Goal: Task Accomplishment & Management: Complete application form

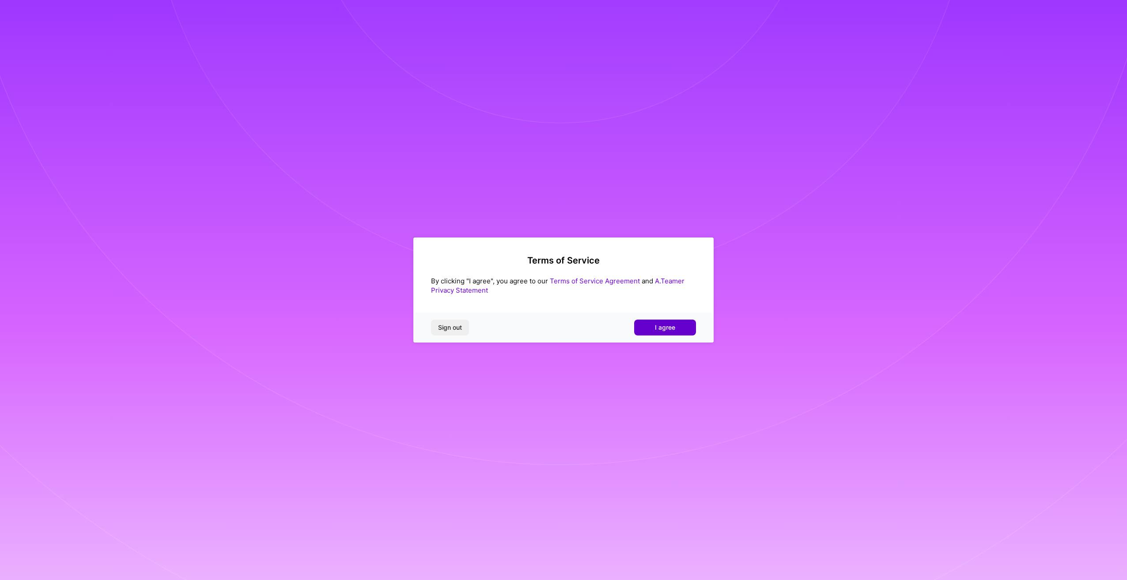
click at [663, 332] on span "I agree" at bounding box center [665, 327] width 20 height 9
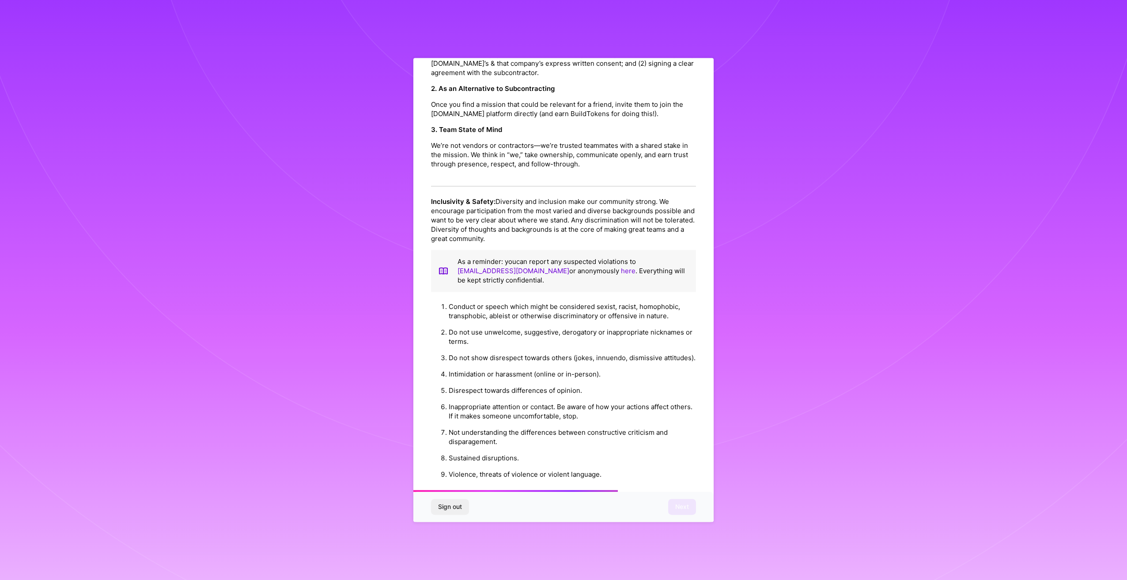
scroll to position [779, 0]
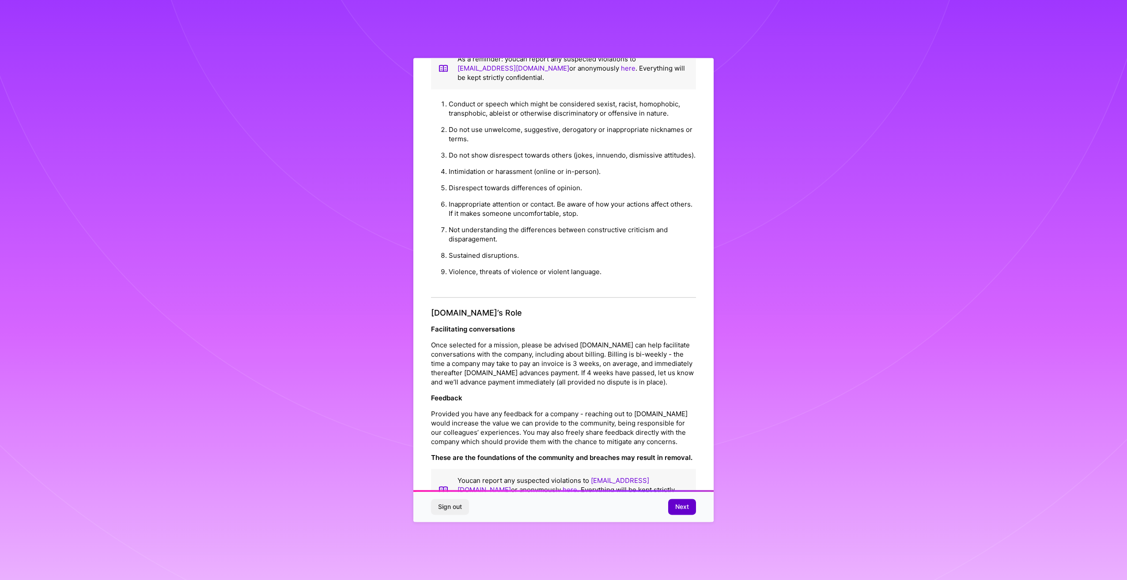
click at [690, 504] on button "Next" at bounding box center [682, 508] width 28 height 16
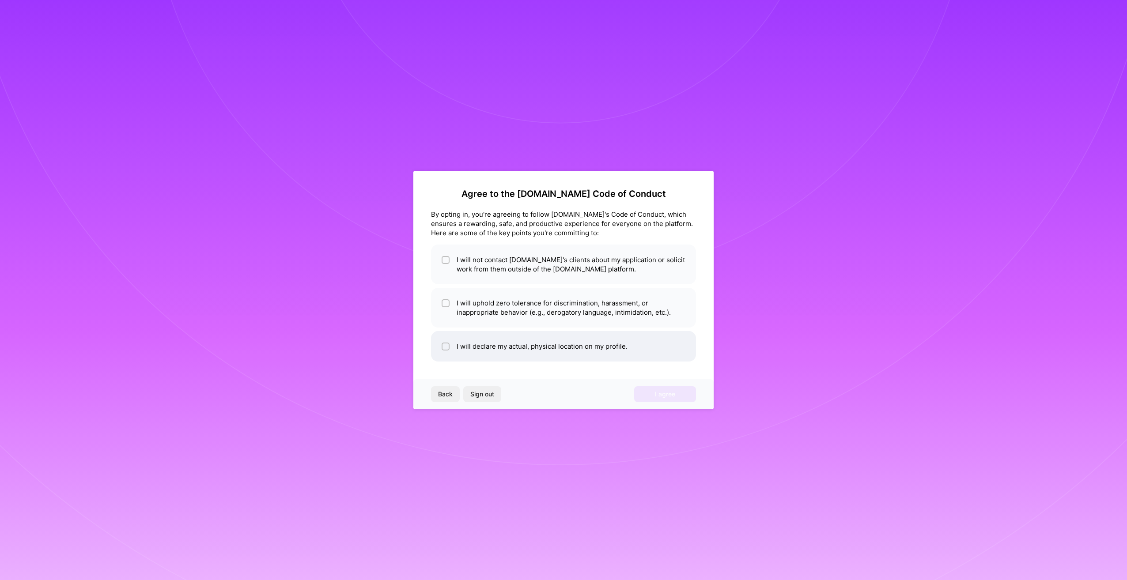
click at [497, 350] on li "I will declare my actual, physical location on my profile." at bounding box center [563, 346] width 265 height 30
checkbox input "true"
click at [501, 320] on li "I will uphold zero tolerance for discrimination, harassment, or inappropriate b…" at bounding box center [563, 308] width 265 height 40
checkbox input "true"
click at [536, 261] on li "I will not contact [DOMAIN_NAME]'s clients about my application or solicit work…" at bounding box center [563, 265] width 265 height 40
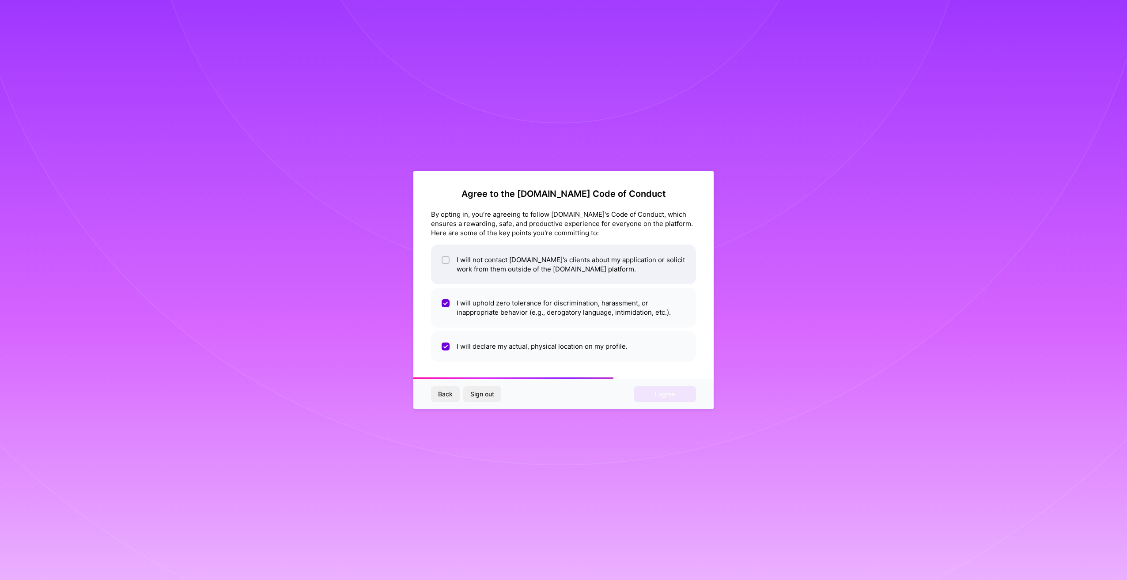
checkbox input "true"
click at [649, 393] on button "I agree" at bounding box center [665, 395] width 62 height 16
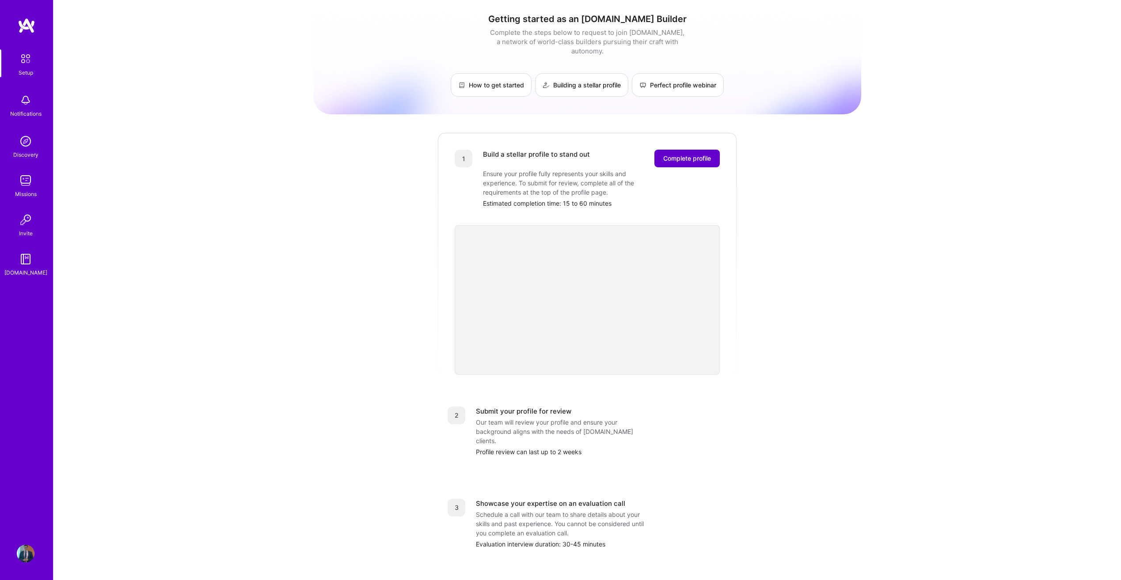
click at [681, 154] on span "Complete profile" at bounding box center [687, 158] width 48 height 9
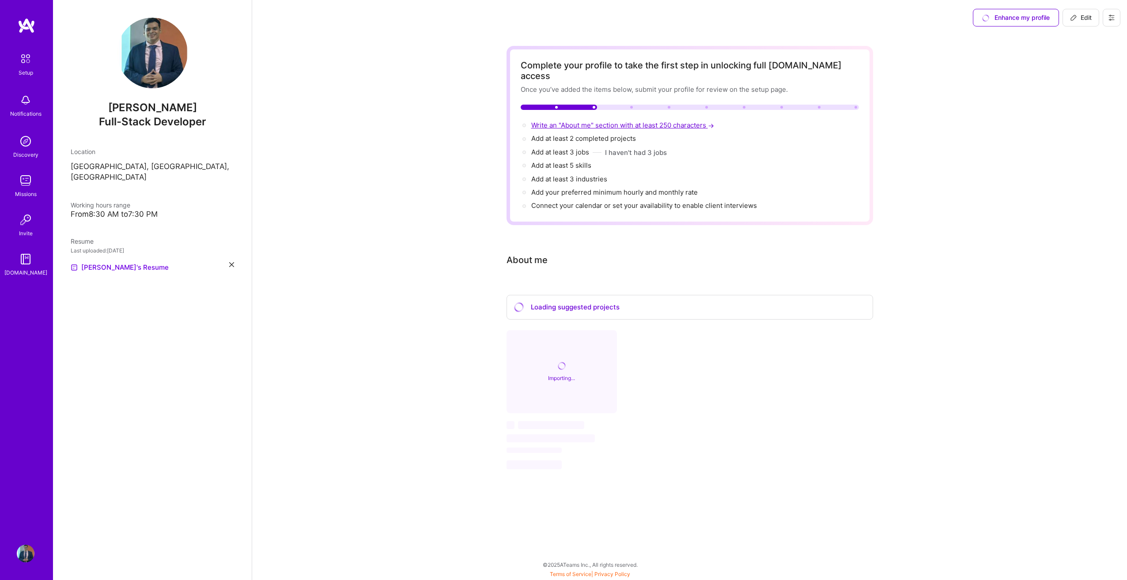
click at [556, 121] on span "Write an "About me" section with at least 250 characters →" at bounding box center [623, 125] width 185 height 8
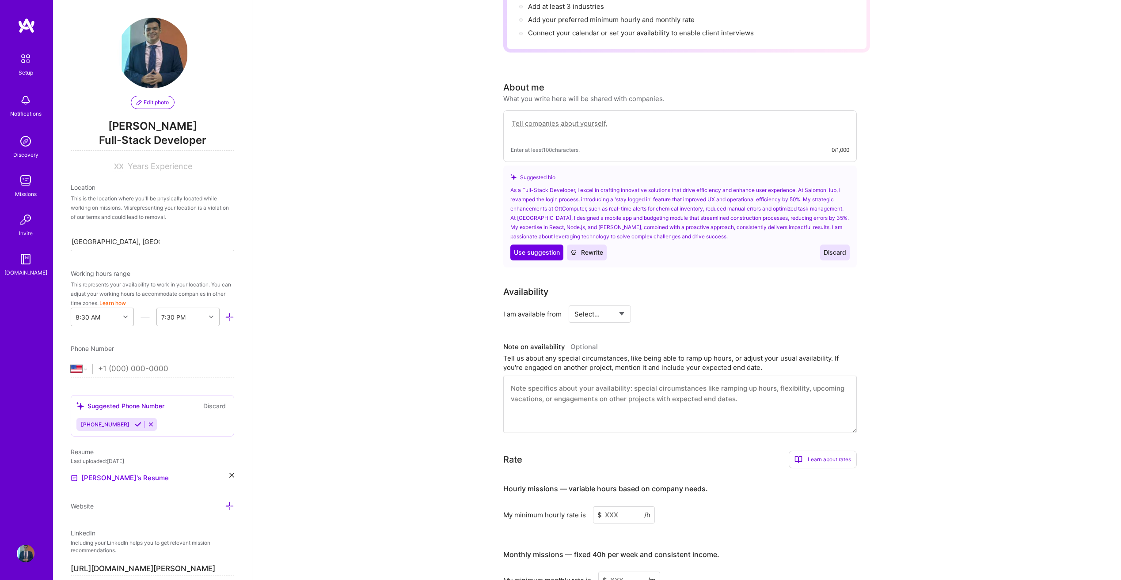
scroll to position [110, 0]
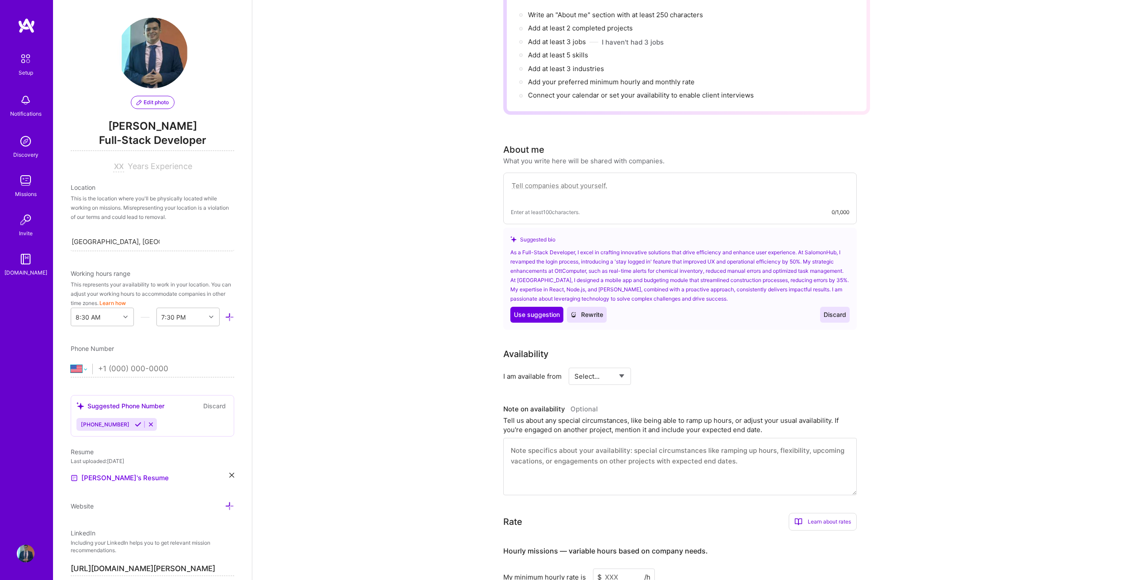
click at [92, 368] on select "[GEOGRAPHIC_DATA] [GEOGRAPHIC_DATA] [GEOGRAPHIC_DATA] [GEOGRAPHIC_DATA] [US_STA…" at bounding box center [82, 369] width 22 height 11
select select "EC"
click at [71, 364] on select "[GEOGRAPHIC_DATA] [GEOGRAPHIC_DATA] [GEOGRAPHIC_DATA] [GEOGRAPHIC_DATA] [US_STA…" at bounding box center [82, 369] width 22 height 11
click at [129, 369] on input "tel" at bounding box center [166, 369] width 136 height 26
type input "096 261 8451"
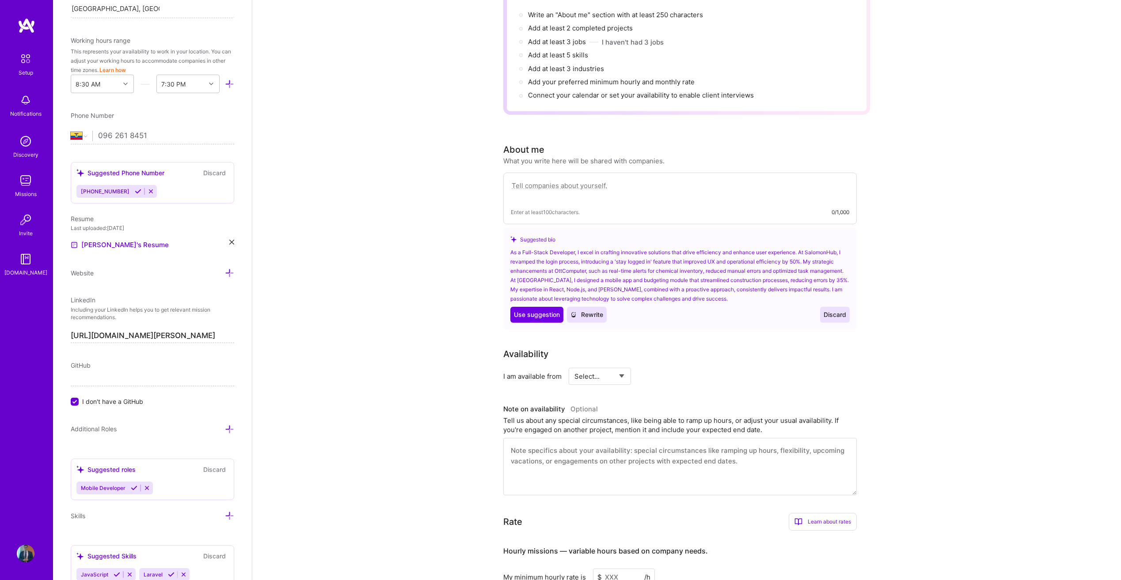
scroll to position [265, 0]
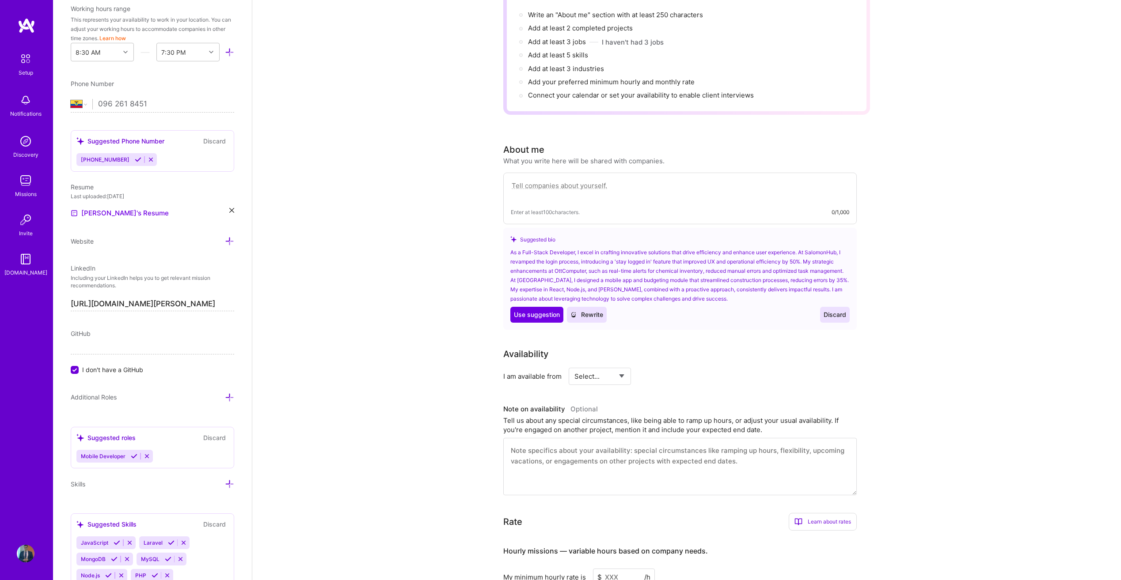
click at [75, 369] on input "I don't have a GitHub" at bounding box center [76, 371] width 8 height 8
paste input "[URL][DOMAIN_NAME]"
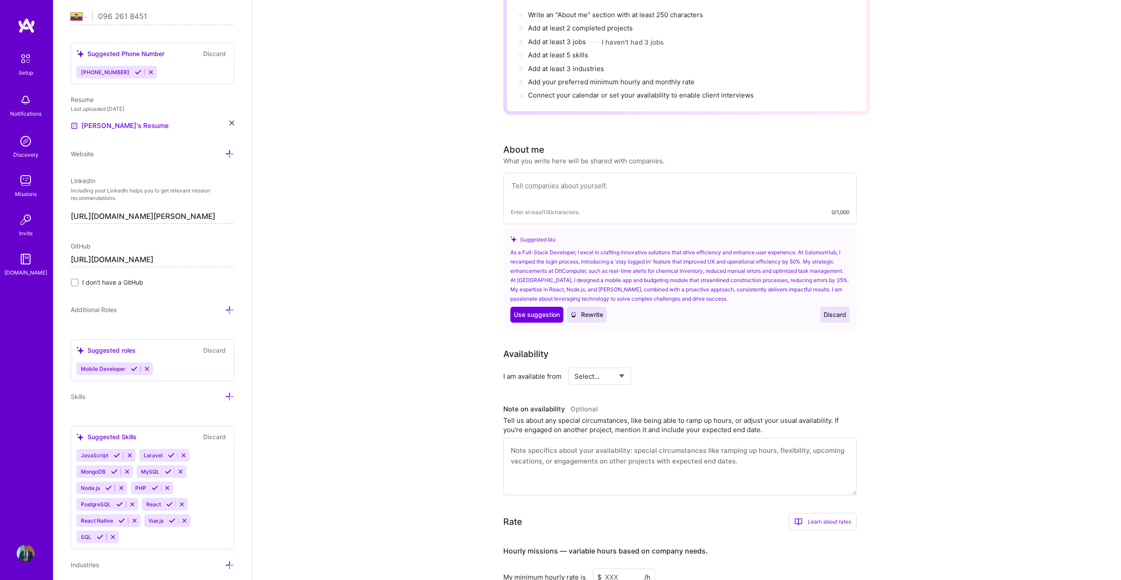
scroll to position [353, 0]
type input "[URL][DOMAIN_NAME]"
click at [120, 369] on span "Mobile Developer" at bounding box center [103, 368] width 45 height 7
click at [98, 305] on span "Additional Roles" at bounding box center [94, 309] width 46 height 8
click at [225, 307] on icon at bounding box center [229, 309] width 9 height 9
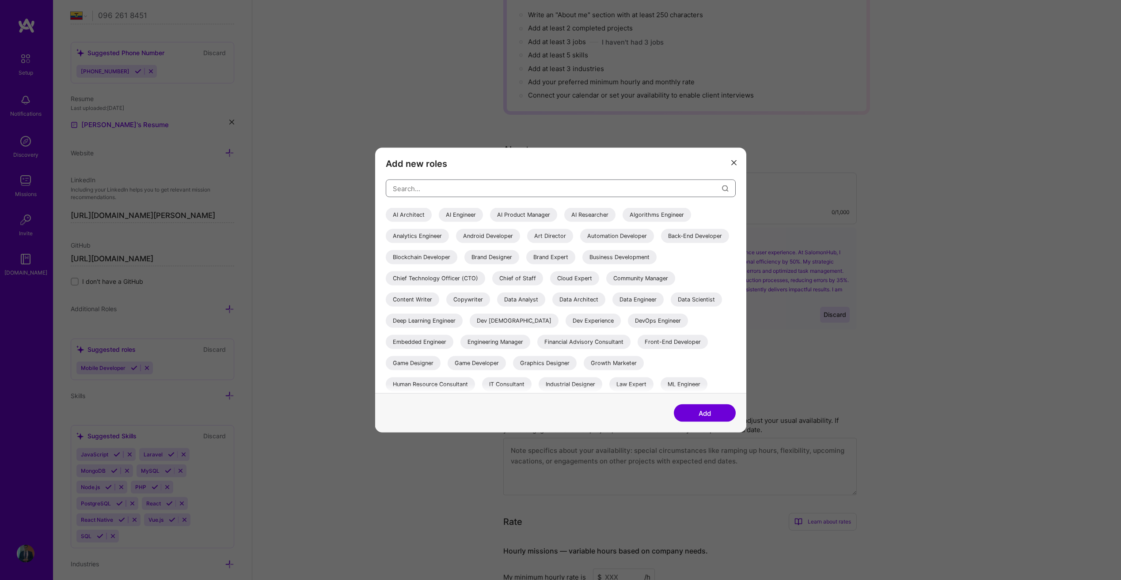
click at [456, 190] on input "modal" at bounding box center [557, 188] width 329 height 23
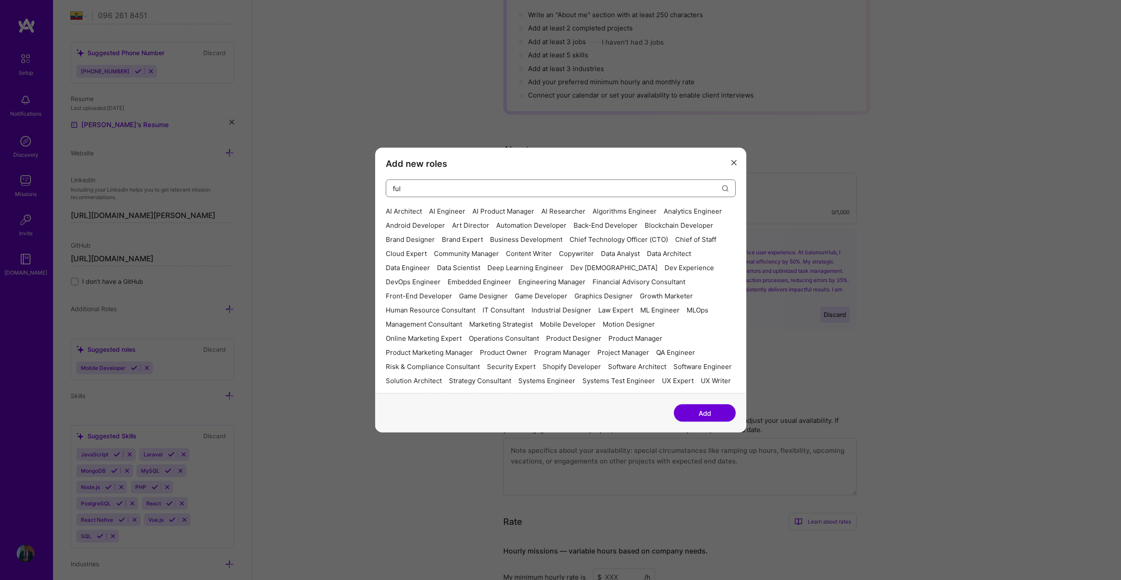
type input "full"
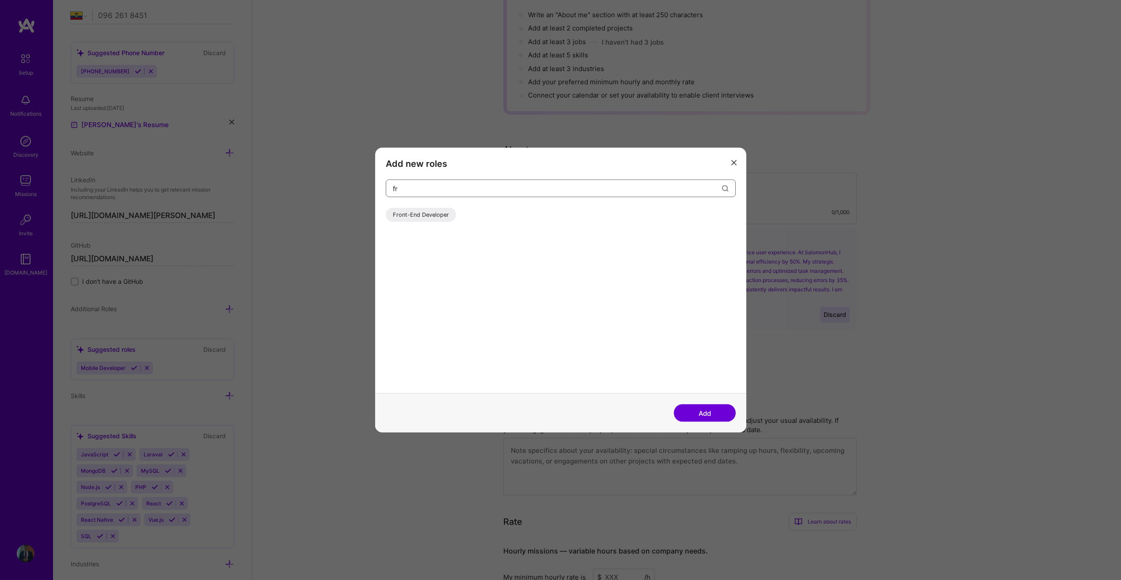
type input "fr"
click at [432, 209] on div "Front-End Developer" at bounding box center [421, 215] width 70 height 14
click at [454, 192] on input "fr" at bounding box center [557, 188] width 329 height 23
click at [714, 418] on button "Add" at bounding box center [705, 414] width 62 height 18
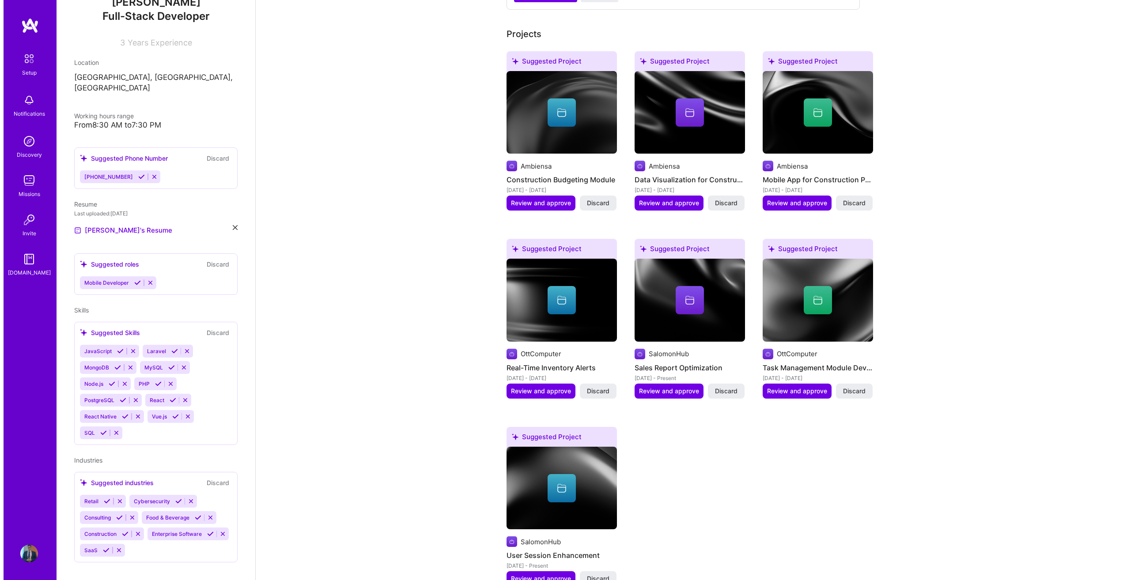
scroll to position [508, 0]
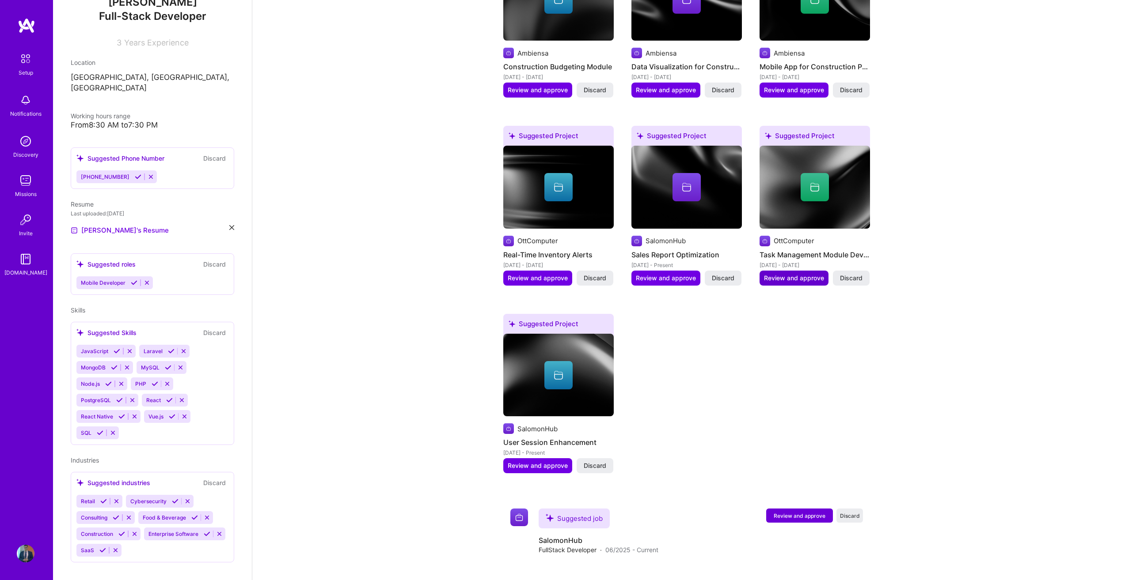
click at [810, 274] on span "Review and approve" at bounding box center [794, 278] width 60 height 9
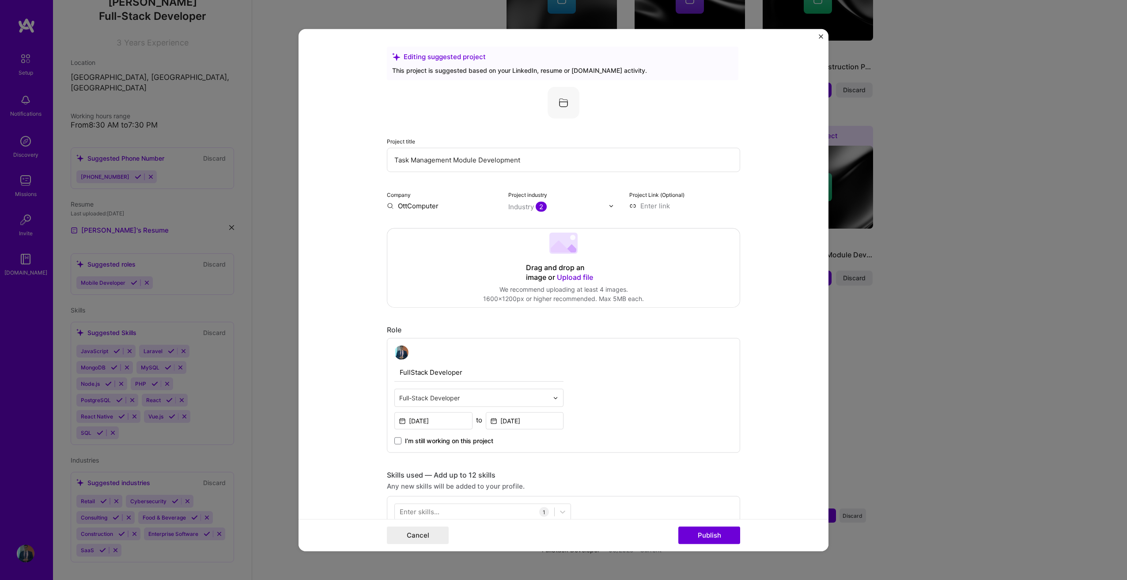
click at [399, 206] on input "OttComputer" at bounding box center [442, 205] width 111 height 9
click at [542, 212] on div at bounding box center [558, 206] width 101 height 11
click at [781, 241] on form "Editing suggested project This project is suggested based on your LinkedIn, res…" at bounding box center [564, 290] width 530 height 523
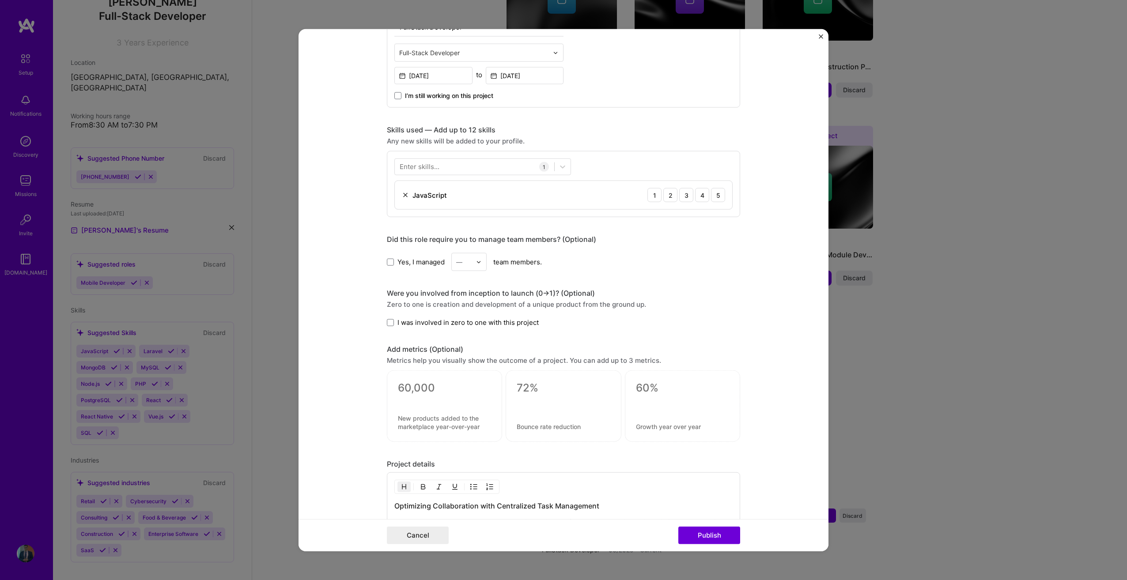
scroll to position [353, 0]
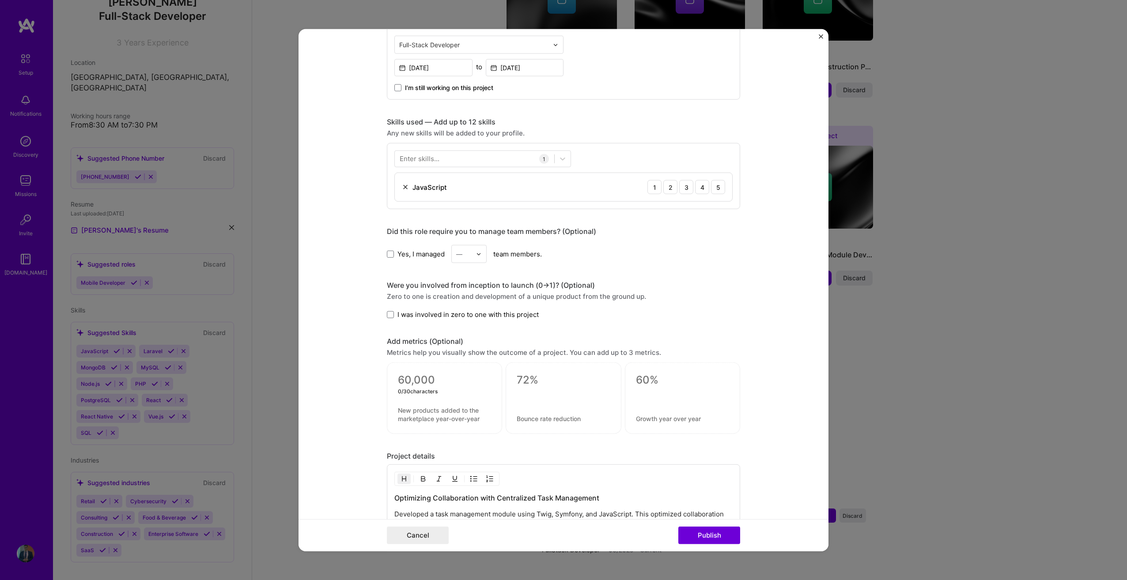
click at [448, 380] on textarea at bounding box center [444, 380] width 93 height 13
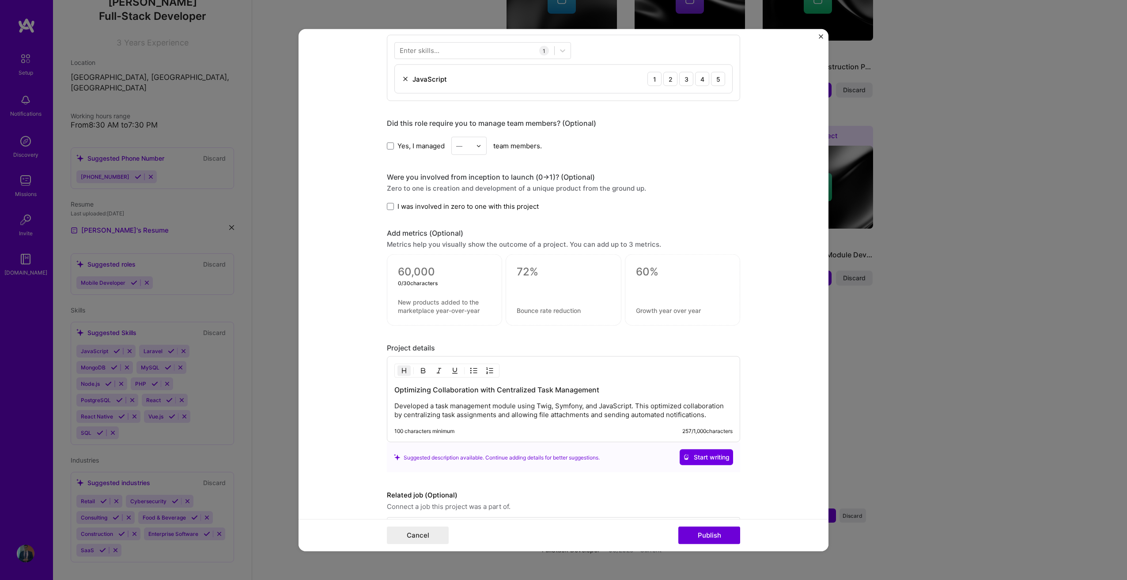
scroll to position [486, 0]
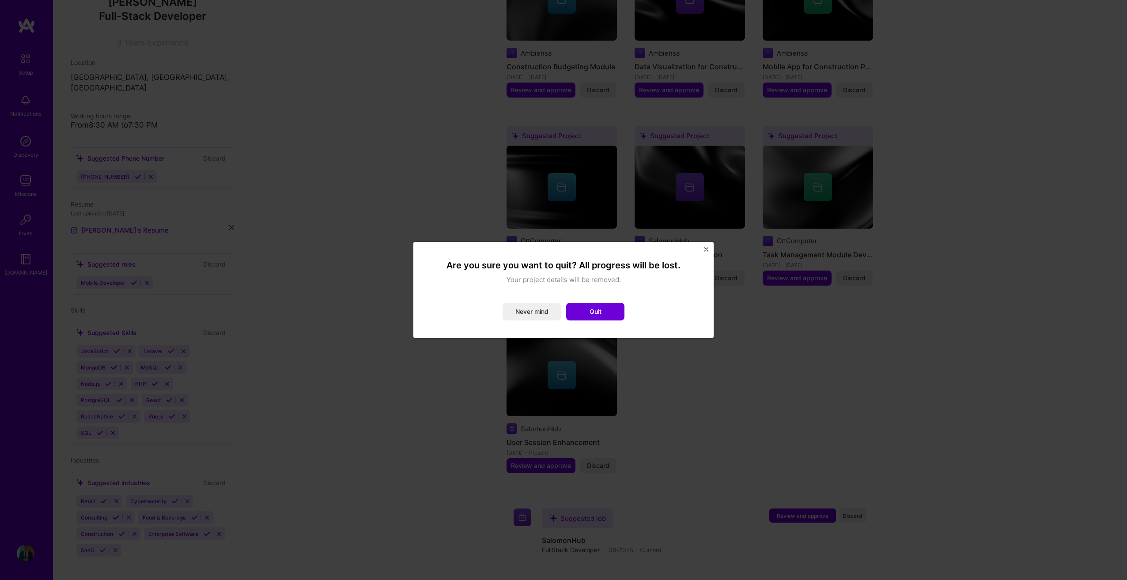
click at [705, 247] on div "Are you sure you want to quit? All progress will be lost. Your project details …" at bounding box center [563, 290] width 300 height 96
click at [529, 312] on button "Never mind" at bounding box center [532, 312] width 58 height 18
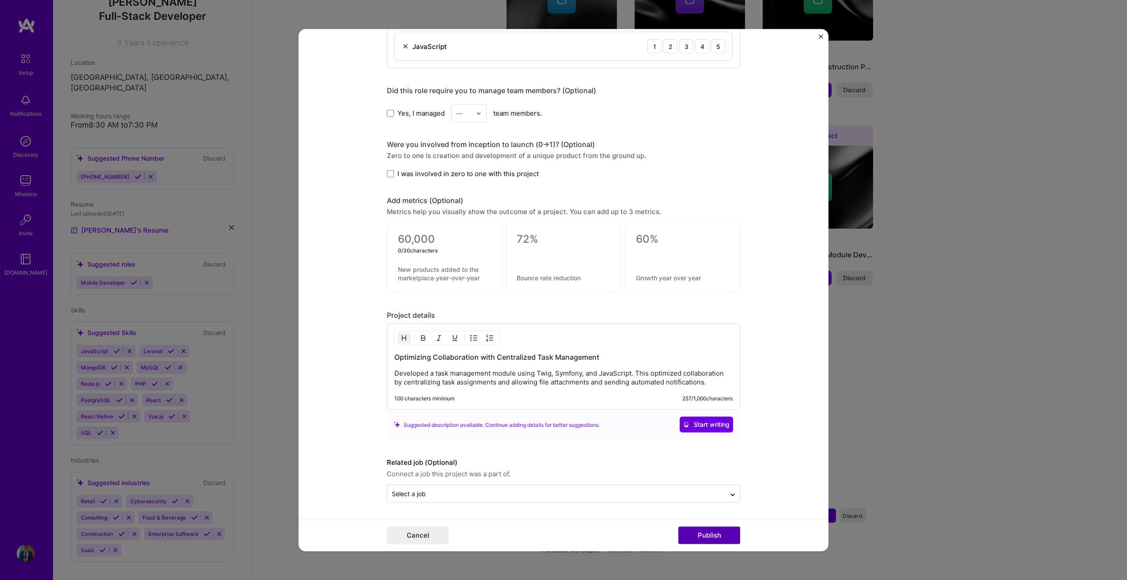
click at [692, 532] on button "Publish" at bounding box center [709, 536] width 62 height 18
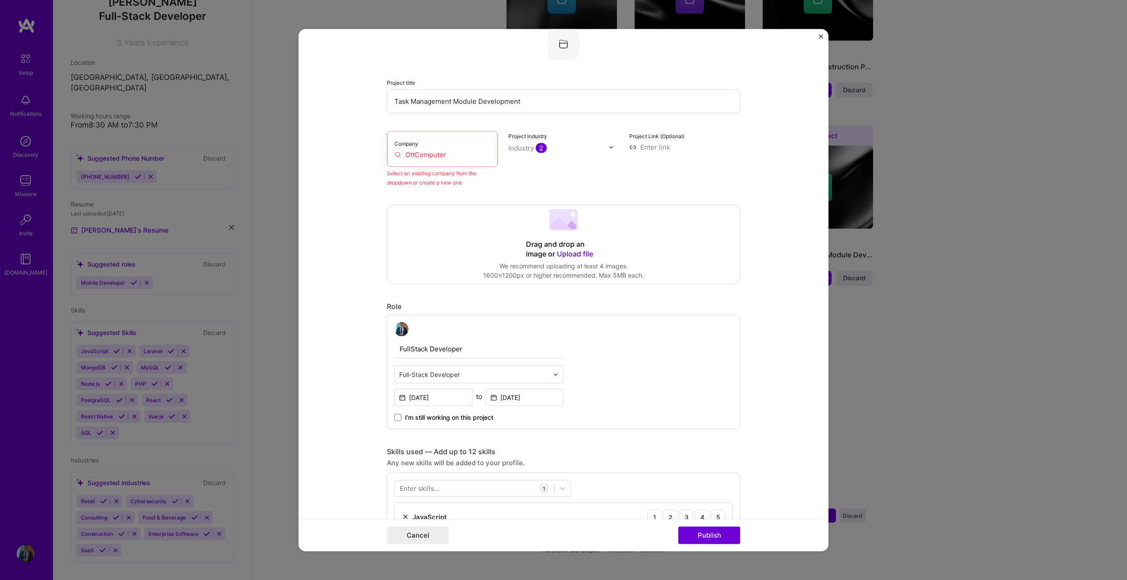
scroll to position [58, 0]
click at [455, 159] on input "OttComputer" at bounding box center [442, 155] width 96 height 9
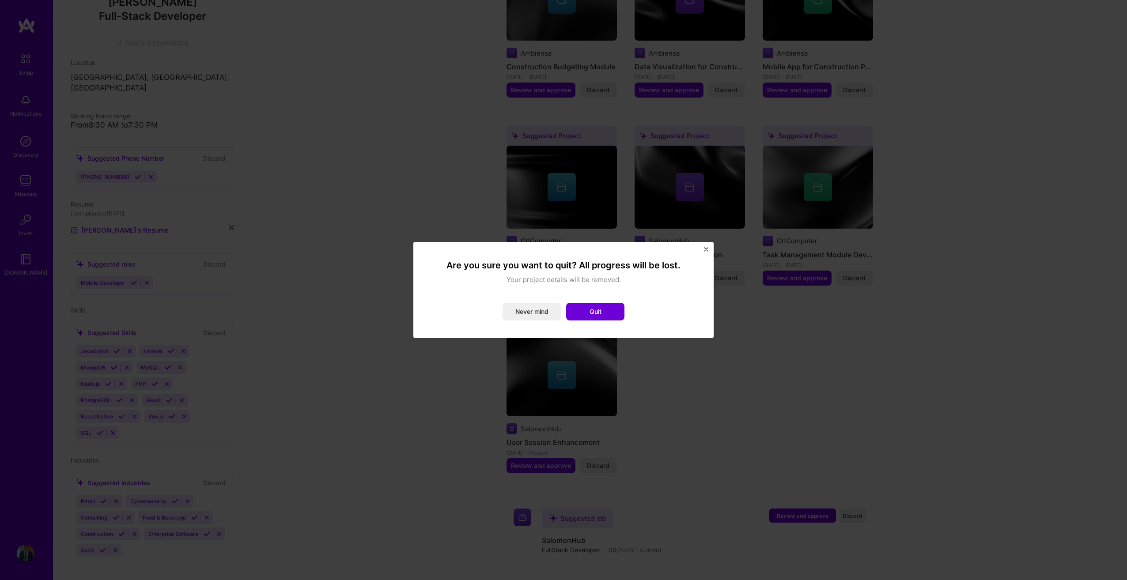
click at [960, 104] on div "Are you sure you want to quit? All progress will be lost. Your project details …" at bounding box center [563, 290] width 1127 height 580
